Goal: Task Accomplishment & Management: Manage account settings

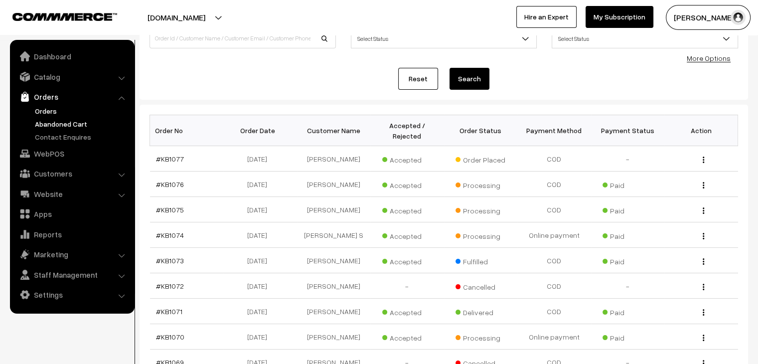
click at [71, 125] on link "Abandoned Cart" at bounding box center [81, 124] width 99 height 10
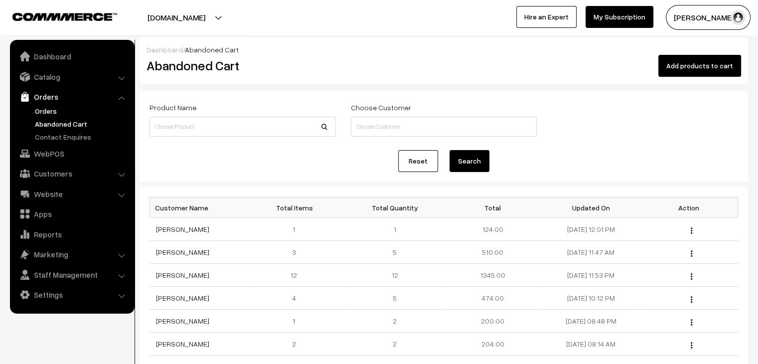
click at [66, 109] on link "Orders" at bounding box center [81, 111] width 99 height 10
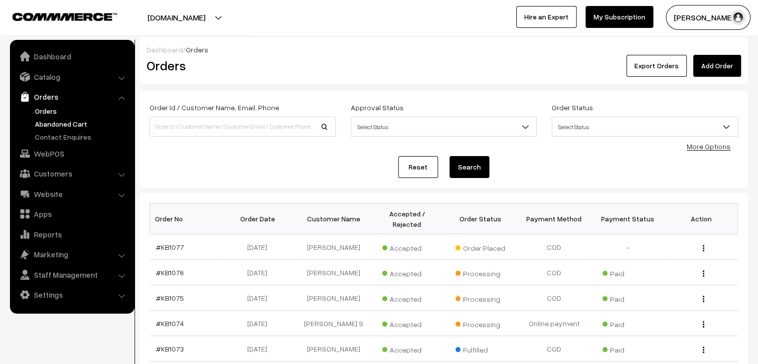
click at [44, 120] on link "Abandoned Cart" at bounding box center [81, 124] width 99 height 10
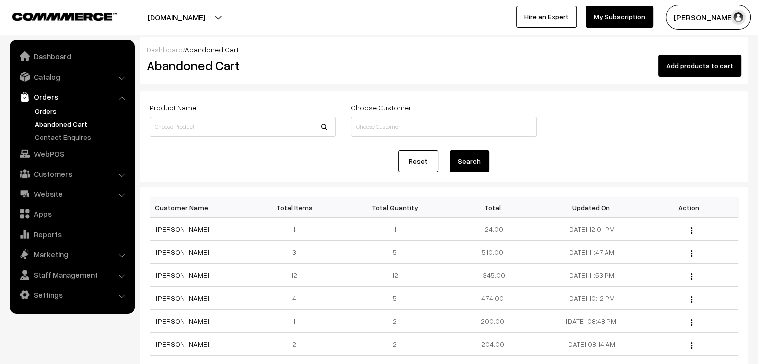
click at [33, 112] on link "Orders" at bounding box center [81, 111] width 99 height 10
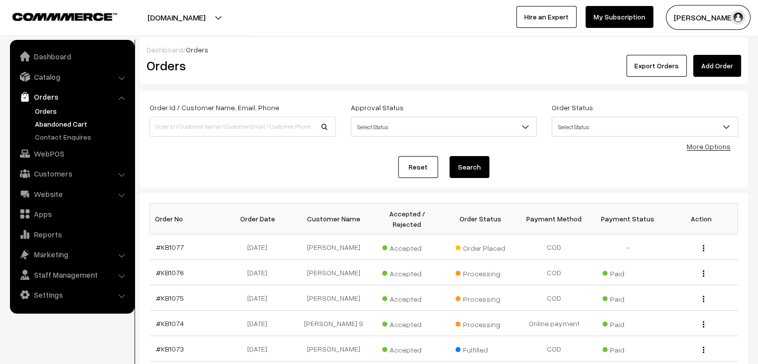
click at [53, 126] on link "Abandoned Cart" at bounding box center [81, 124] width 99 height 10
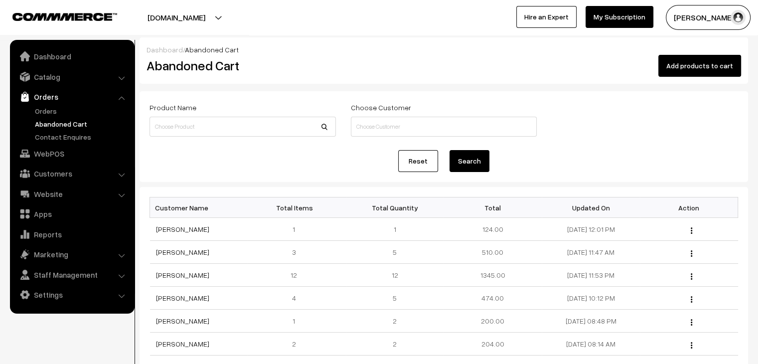
click at [58, 105] on link "Orders" at bounding box center [71, 97] width 119 height 18
click at [56, 110] on link "Orders" at bounding box center [81, 111] width 99 height 10
click at [56, 106] on link "Orders" at bounding box center [81, 111] width 99 height 10
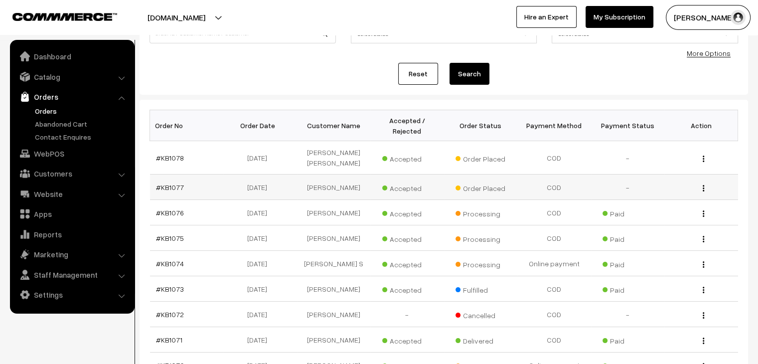
scroll to position [100, 0]
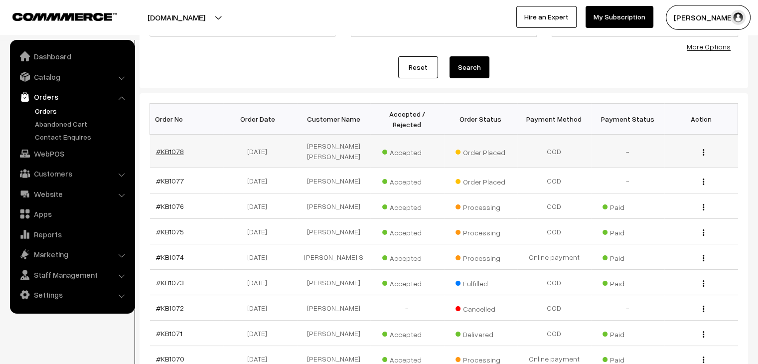
click at [170, 147] on link "#KB1078" at bounding box center [170, 151] width 28 height 8
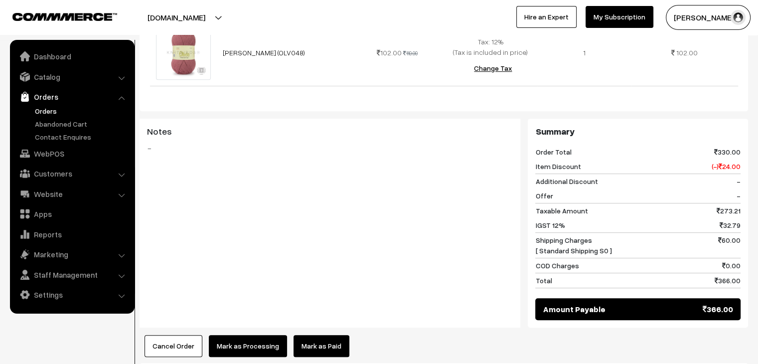
scroll to position [498, 0]
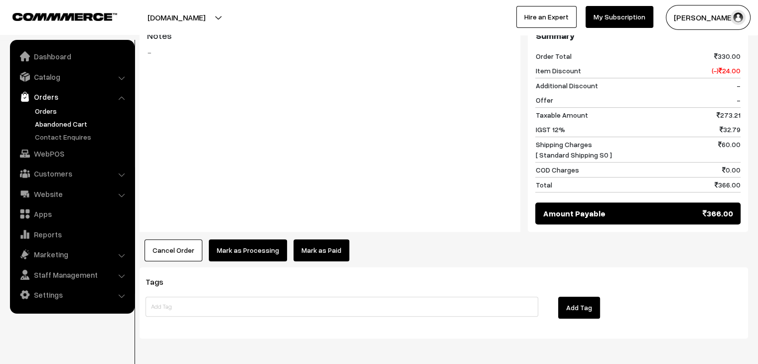
click at [59, 124] on link "Abandoned Cart" at bounding box center [81, 124] width 99 height 10
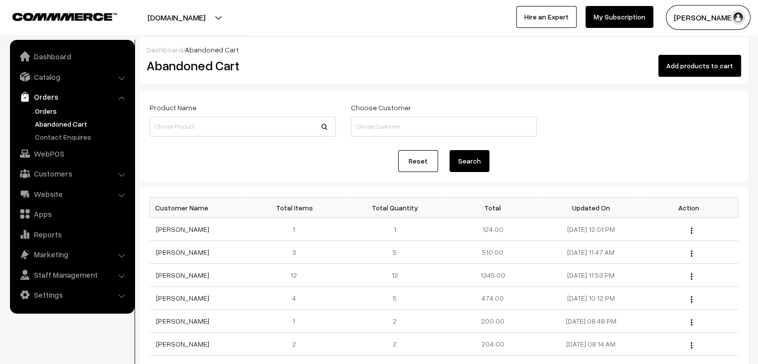
click at [43, 108] on link "Orders" at bounding box center [81, 111] width 99 height 10
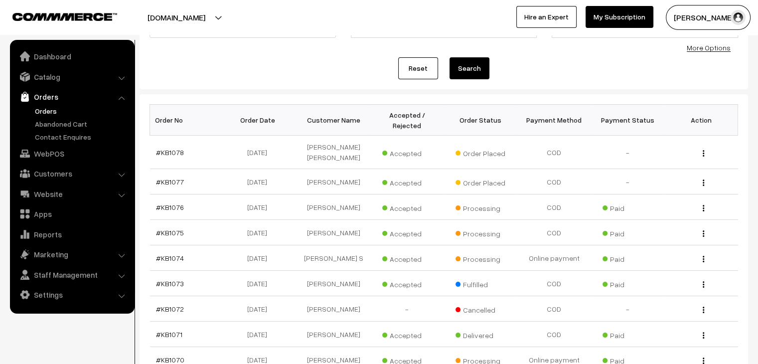
scroll to position [100, 0]
click at [54, 121] on link "Abandoned Cart" at bounding box center [81, 124] width 99 height 10
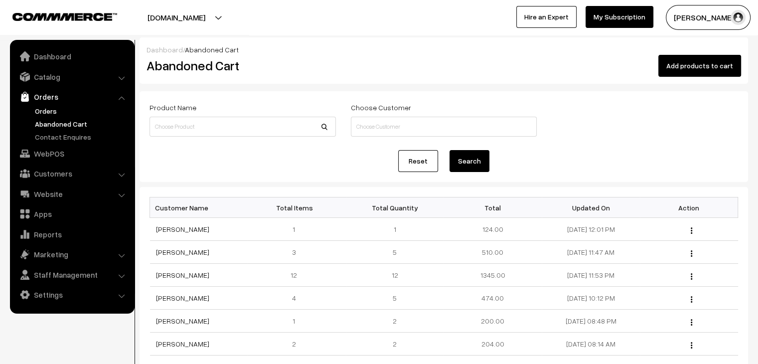
click at [44, 108] on link "Orders" at bounding box center [81, 111] width 99 height 10
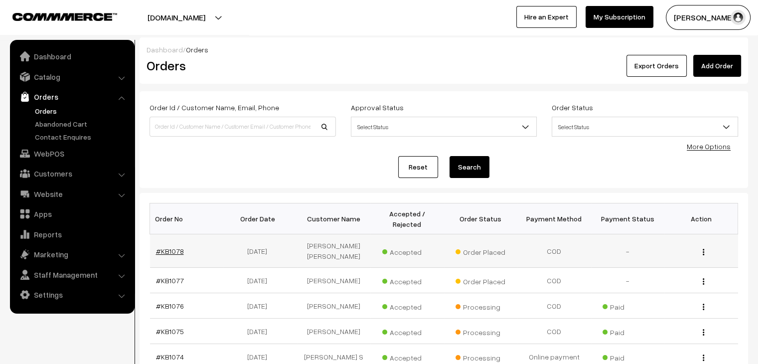
click at [169, 247] on link "#KB1078" at bounding box center [170, 251] width 28 height 8
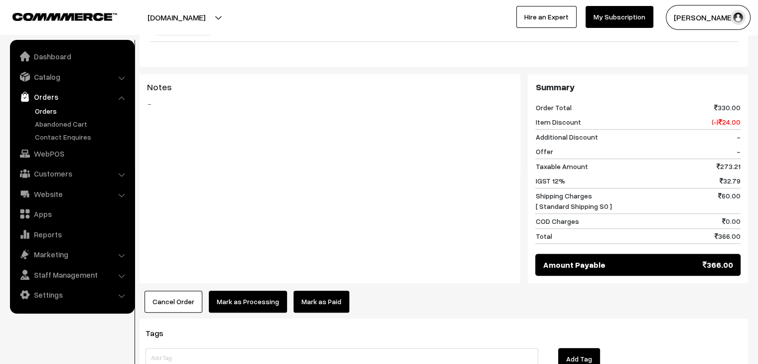
click at [325, 291] on link "Mark as Paid" at bounding box center [322, 302] width 56 height 22
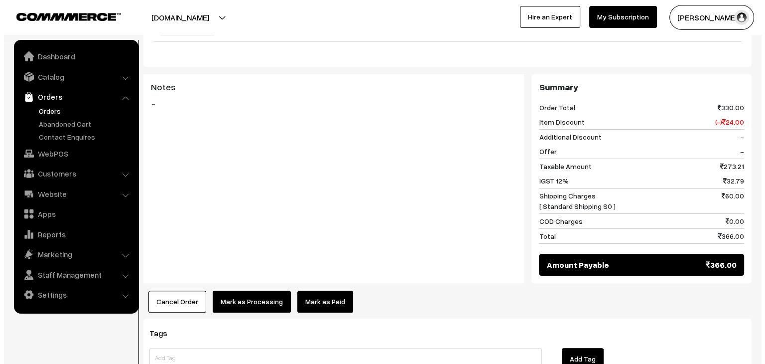
scroll to position [449, 0]
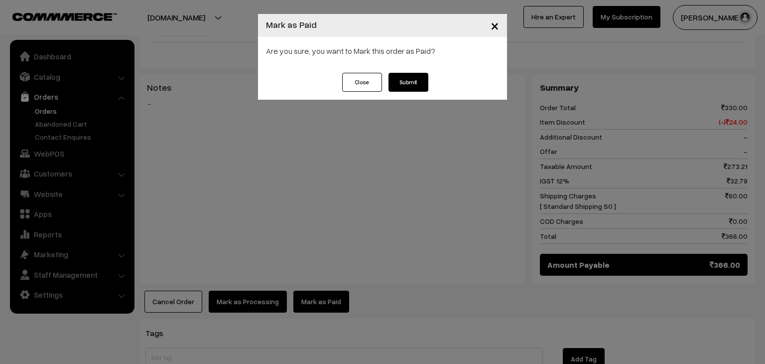
click at [410, 77] on button "Submit" at bounding box center [409, 82] width 40 height 19
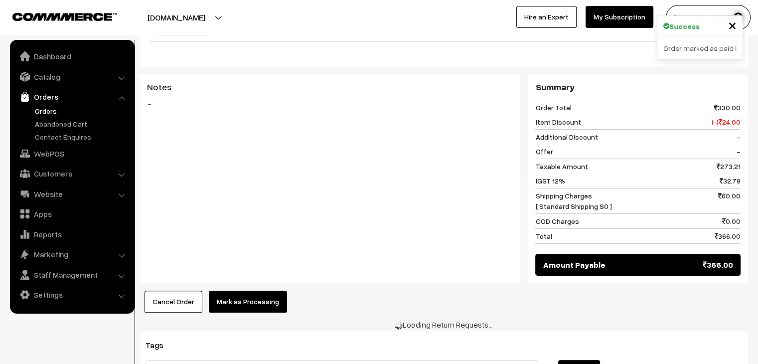
click at [239, 291] on button "Mark as Processing" at bounding box center [248, 302] width 78 height 22
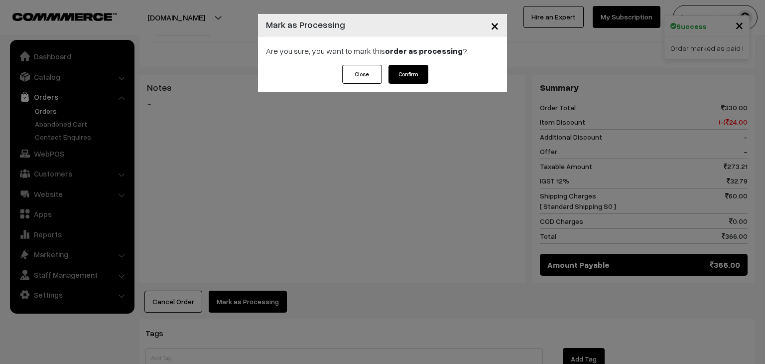
click at [409, 76] on button "Confirm" at bounding box center [409, 74] width 40 height 19
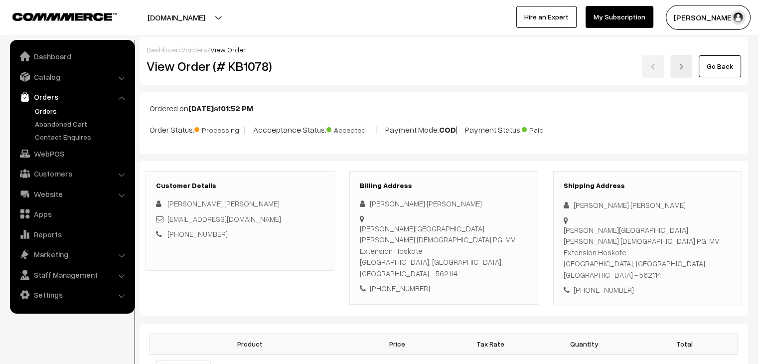
click at [44, 108] on link "Orders" at bounding box center [81, 111] width 99 height 10
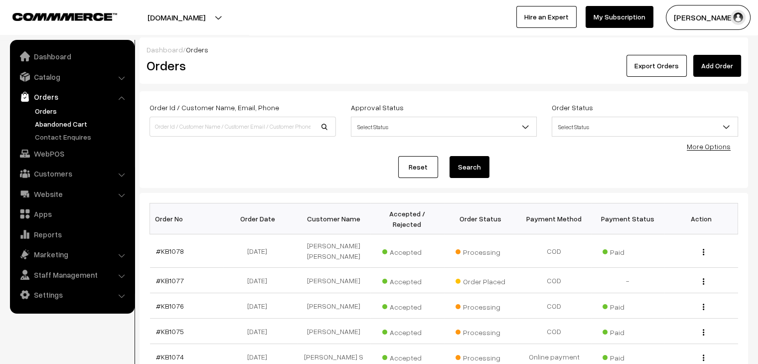
click at [45, 121] on link "Abandoned Cart" at bounding box center [81, 124] width 99 height 10
click at [78, 82] on link "Catalog" at bounding box center [71, 77] width 119 height 18
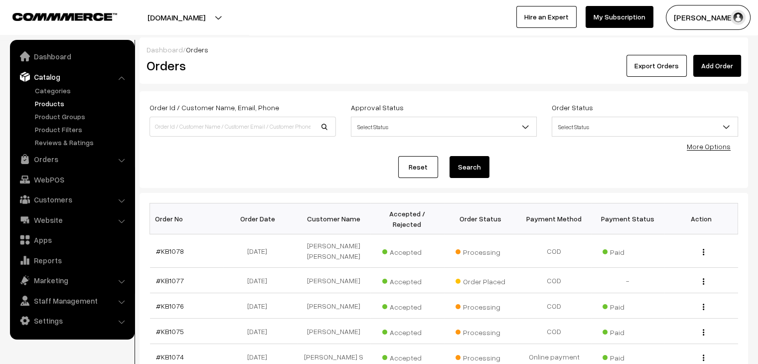
click at [73, 99] on link "Products" at bounding box center [81, 103] width 99 height 10
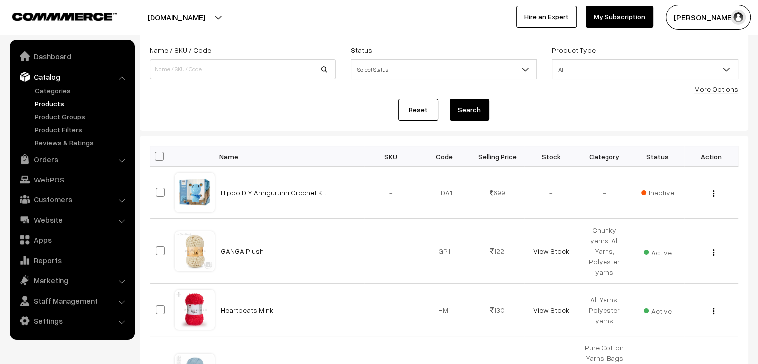
scroll to position [249, 0]
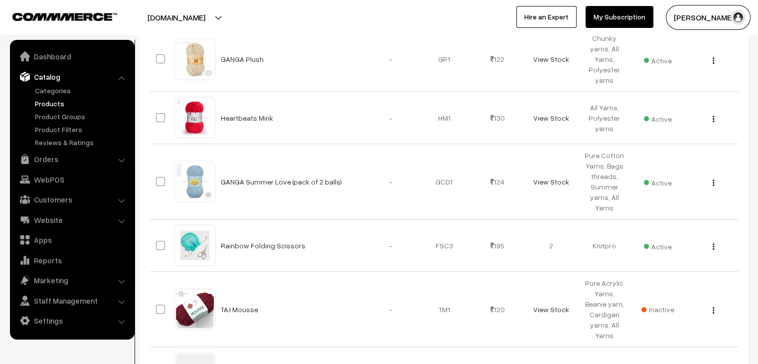
click at [48, 100] on link "Products" at bounding box center [81, 103] width 99 height 10
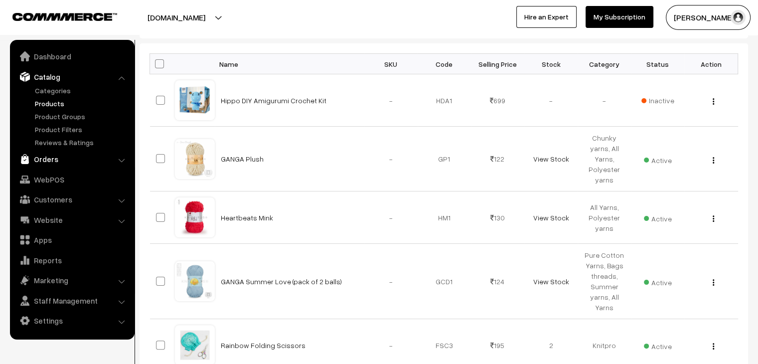
click at [66, 159] on link "Orders" at bounding box center [71, 159] width 119 height 18
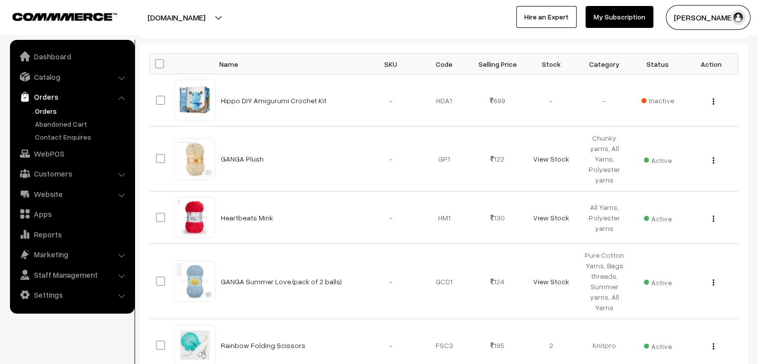
click at [54, 114] on link "Orders" at bounding box center [81, 111] width 99 height 10
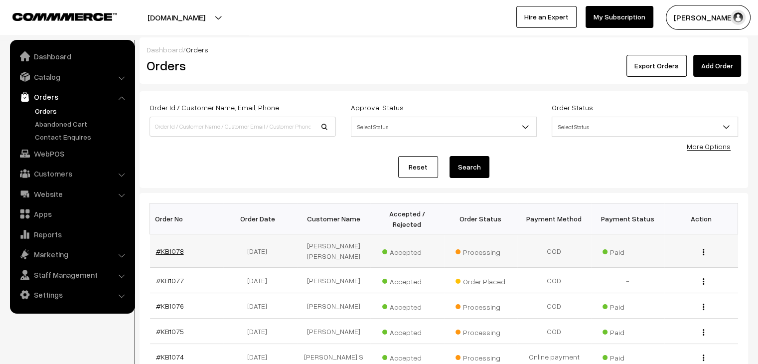
click at [167, 247] on link "#KB1078" at bounding box center [170, 251] width 28 height 8
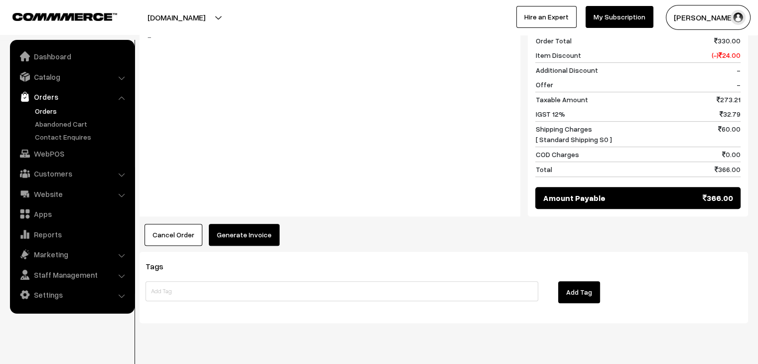
click at [232, 224] on button "Generate Invoice" at bounding box center [244, 235] width 71 height 22
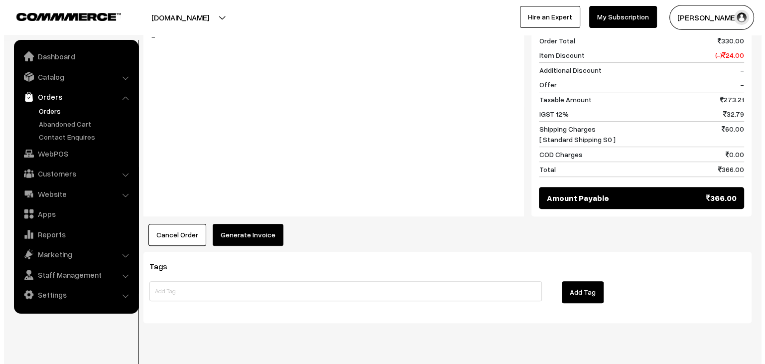
scroll to position [515, 0]
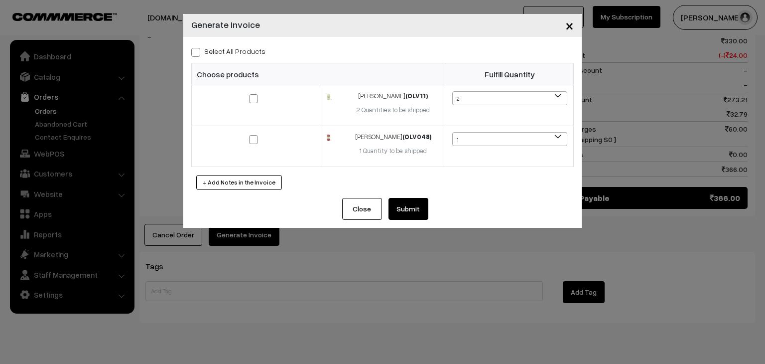
click at [218, 60] on div "Select All Products Choose products Fulfill Quantity (OLV11) 2" at bounding box center [382, 117] width 399 height 161
click at [217, 57] on div "Select All Products Choose products Fulfill Quantity (OLV11) 2" at bounding box center [382, 117] width 399 height 161
click at [197, 54] on span at bounding box center [195, 52] width 9 height 9
click at [197, 54] on input "Select All Products" at bounding box center [194, 50] width 6 height 6
checkbox input "true"
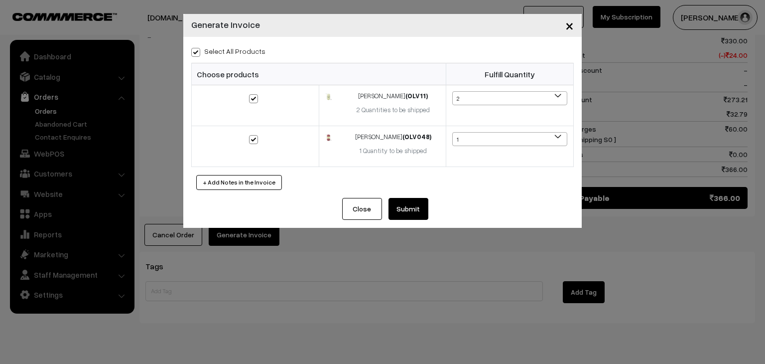
checkbox input "true"
click at [401, 208] on button "Submit" at bounding box center [409, 209] width 40 height 22
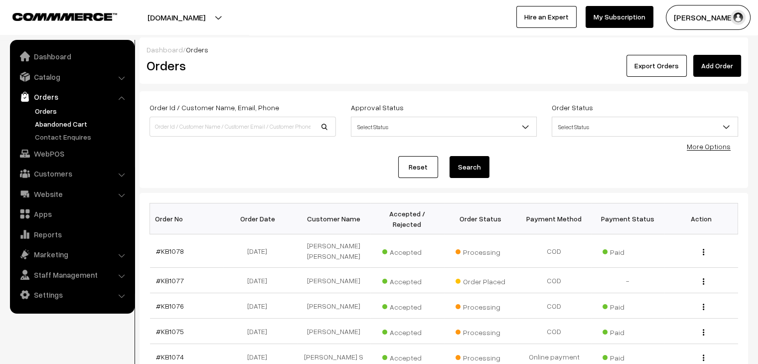
click at [67, 127] on link "Abandoned Cart" at bounding box center [81, 124] width 99 height 10
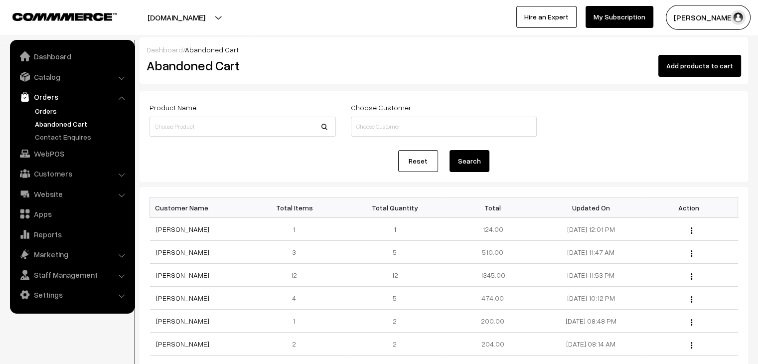
click at [44, 110] on link "Orders" at bounding box center [81, 111] width 99 height 10
